Goal: Transaction & Acquisition: Purchase product/service

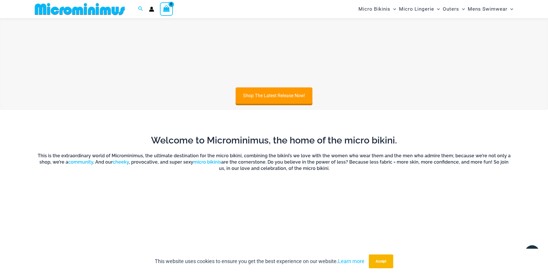
scroll to position [255, 0]
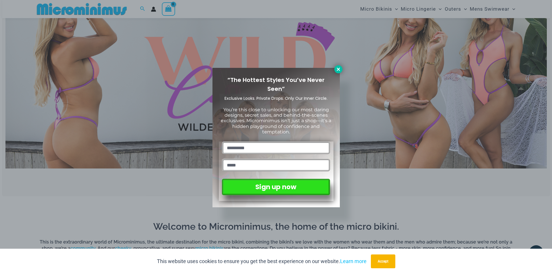
click at [340, 68] on icon at bounding box center [338, 69] width 3 height 3
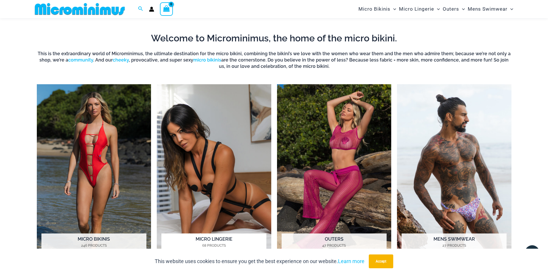
scroll to position [456, 0]
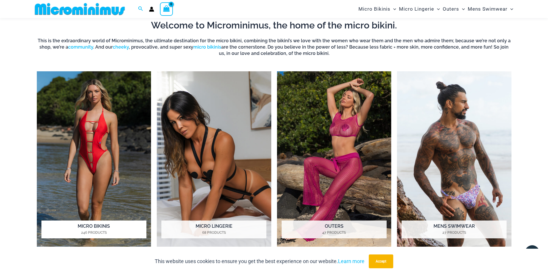
click at [103, 112] on img "Visit product category Micro Bikinis" at bounding box center [94, 159] width 114 height 176
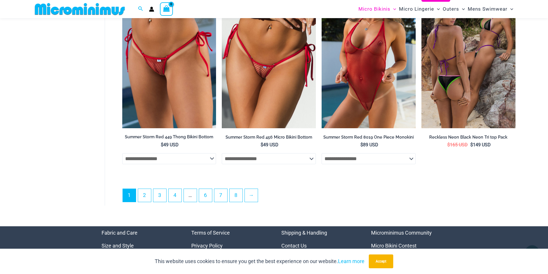
scroll to position [1580, 0]
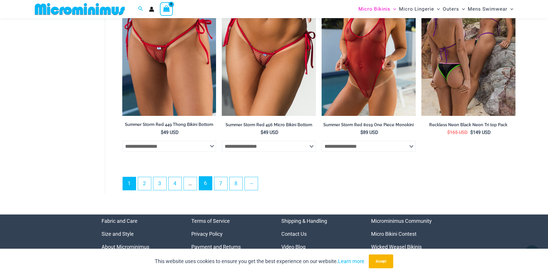
click at [207, 185] on link "6" at bounding box center [205, 184] width 13 height 14
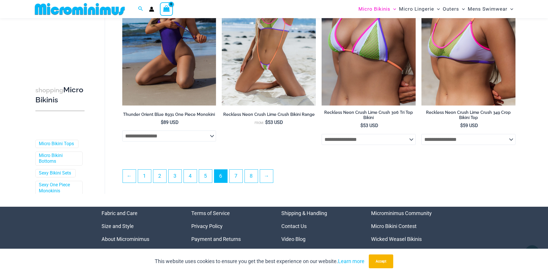
scroll to position [1536, 0]
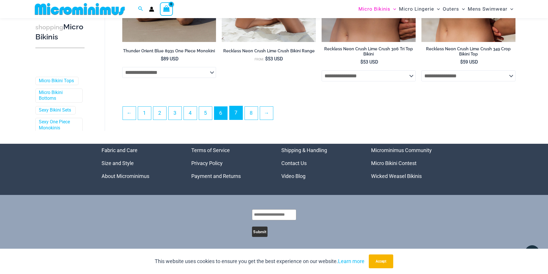
click at [232, 111] on link "7" at bounding box center [236, 113] width 13 height 14
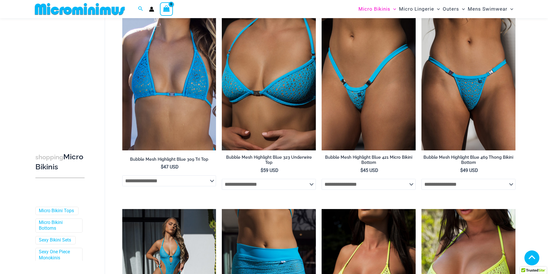
scroll to position [255, 0]
